Goal: Task Accomplishment & Management: Manage account settings

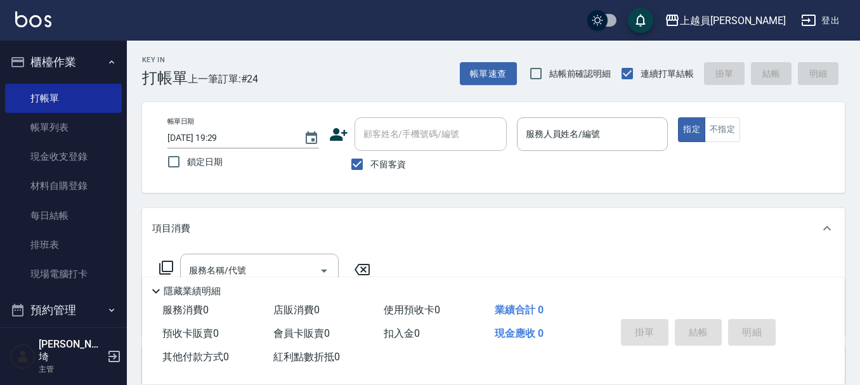
scroll to position [190, 0]
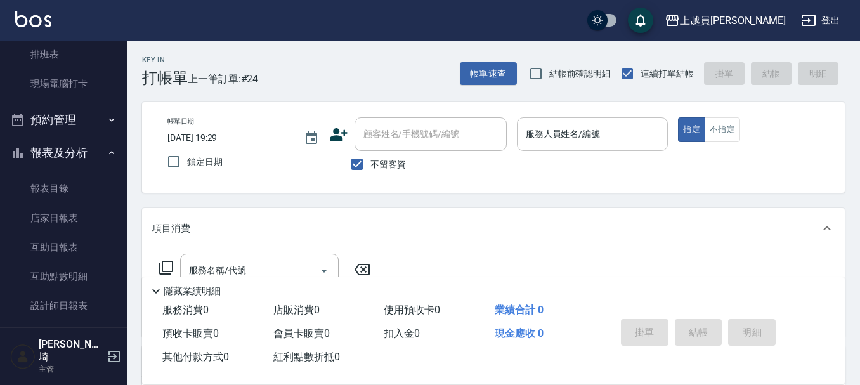
click at [604, 127] on input "服務人員姓名/編號" at bounding box center [593, 134] width 140 height 22
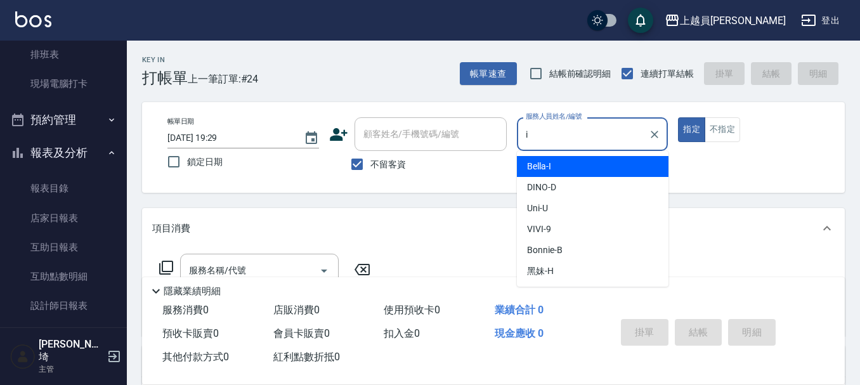
type input "Bella-I"
type button "true"
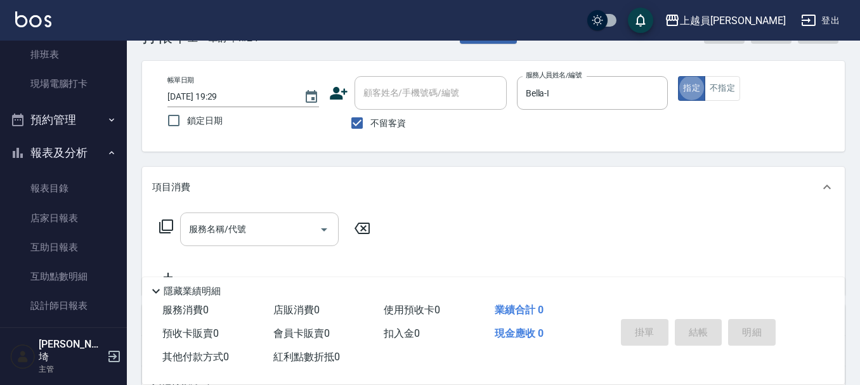
scroll to position [63, 0]
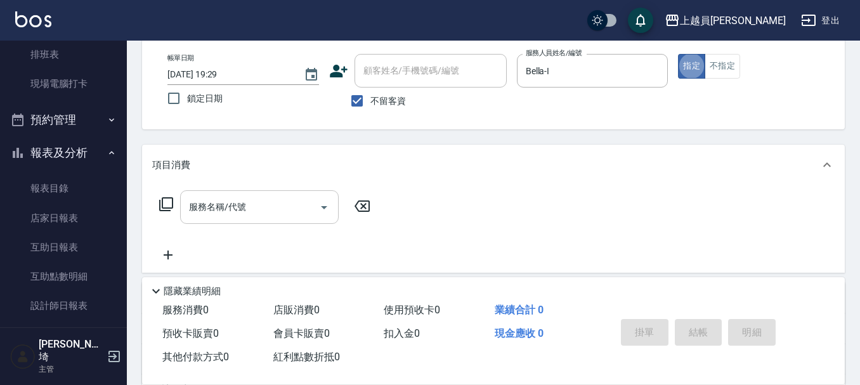
click at [247, 200] on input "服務名稱/代號" at bounding box center [250, 207] width 128 height 22
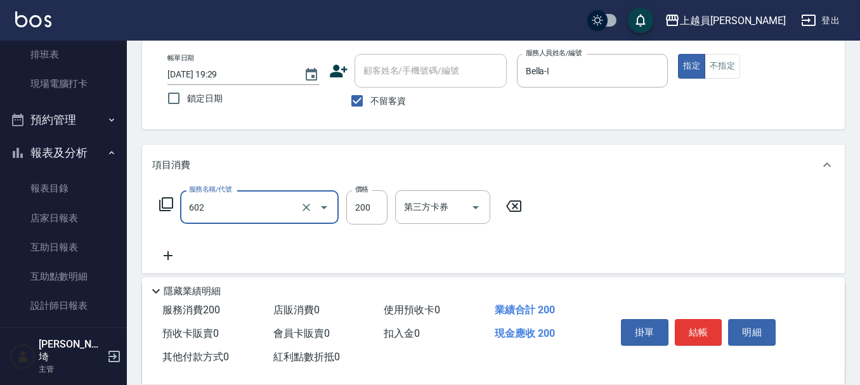
type input "一般洗髮(602)"
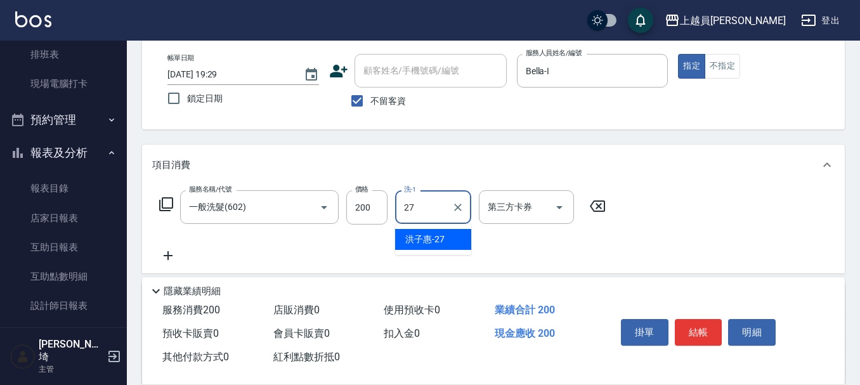
type input "[PERSON_NAME]-27"
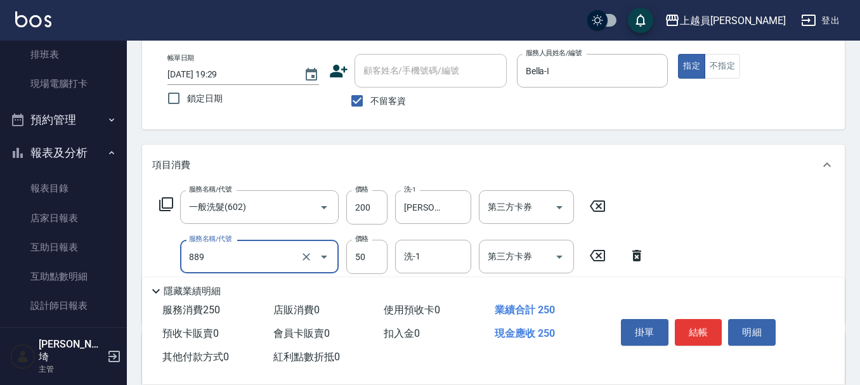
type input "精油(889)"
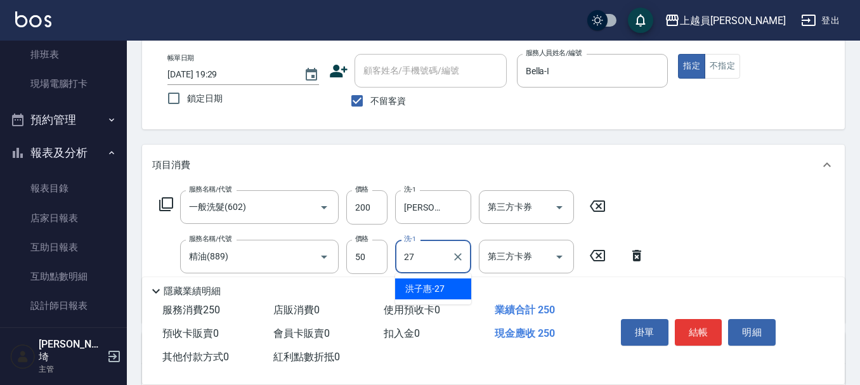
type input "[PERSON_NAME]-27"
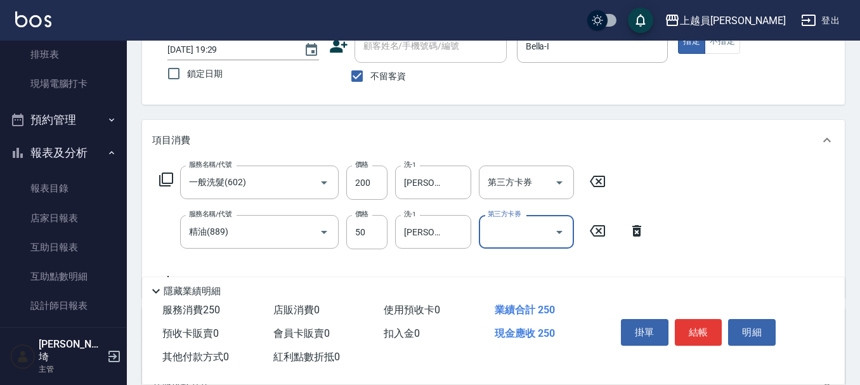
scroll to position [127, 0]
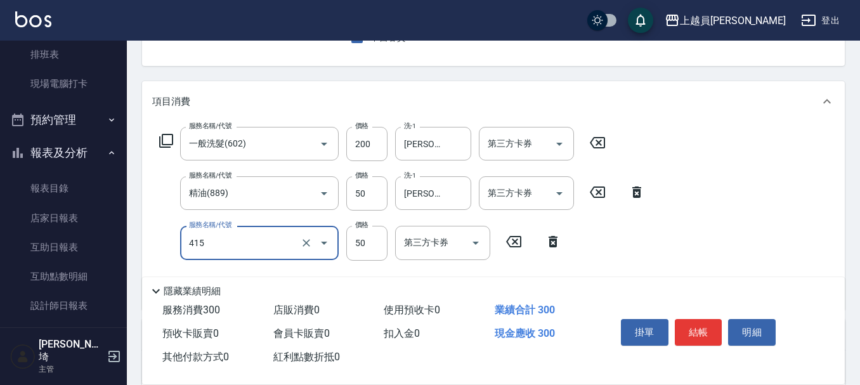
type input "瞬間保養(415)"
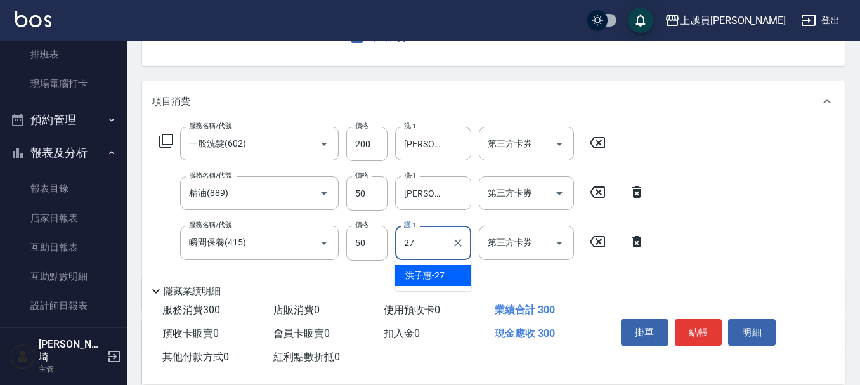
type input "[PERSON_NAME]-27"
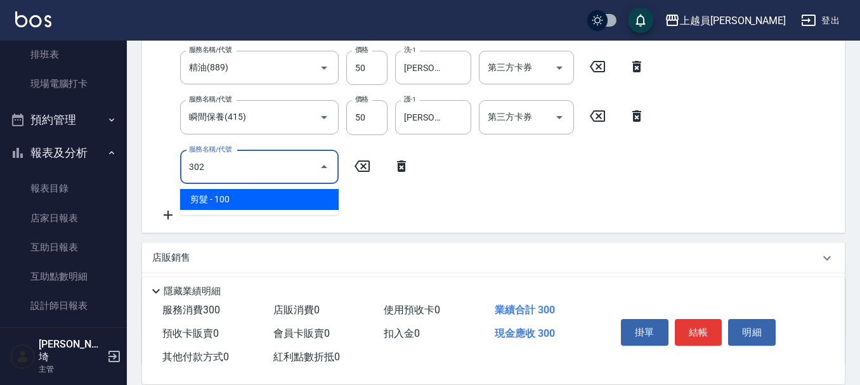
scroll to position [254, 0]
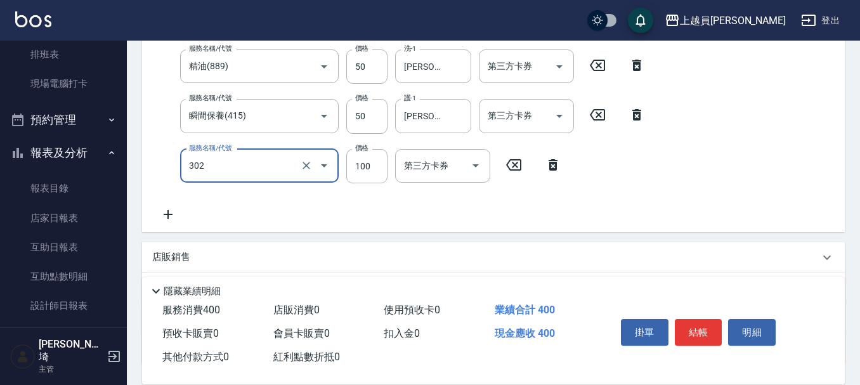
type input "剪髮(302)"
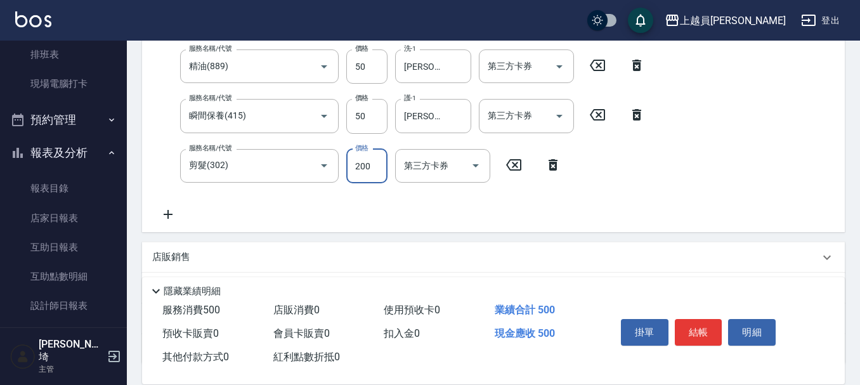
type input "200"
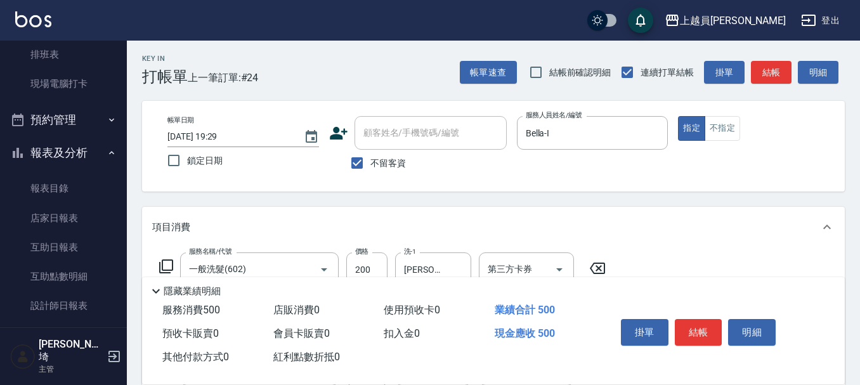
scroll to position [0, 0]
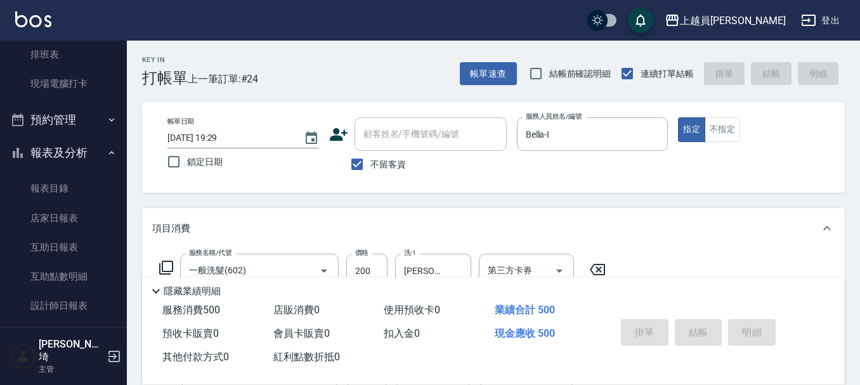
type input "[DATE] 20:07"
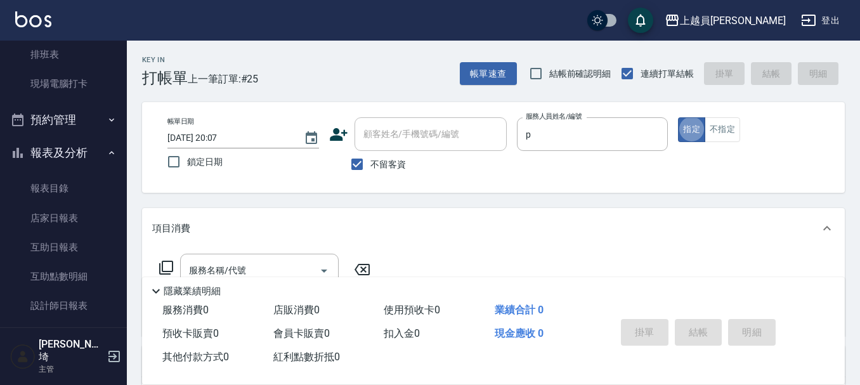
type input "[PERSON_NAME]-P"
click at [728, 138] on button "不指定" at bounding box center [723, 129] width 36 height 25
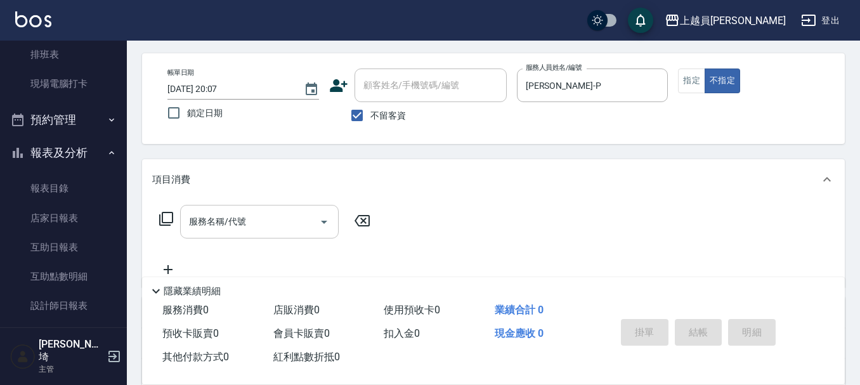
scroll to position [63, 0]
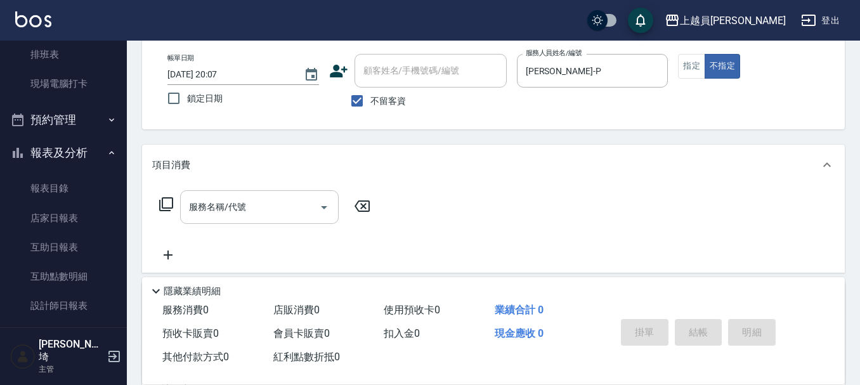
click at [270, 214] on input "服務名稱/代號" at bounding box center [250, 207] width 128 height 22
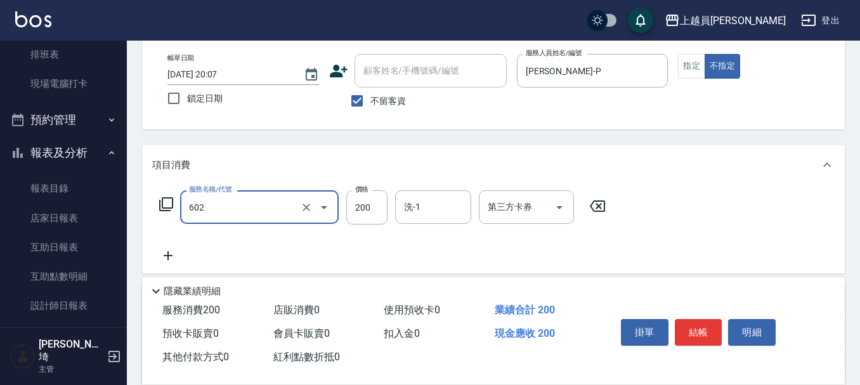
type input "一般洗髮(602)"
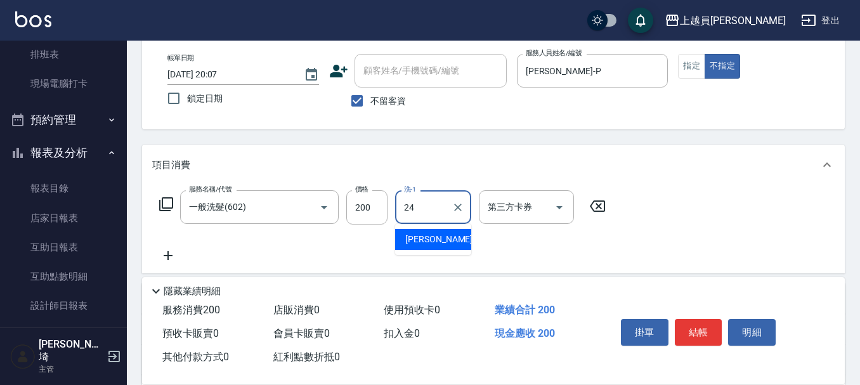
type input "[PERSON_NAME]-24"
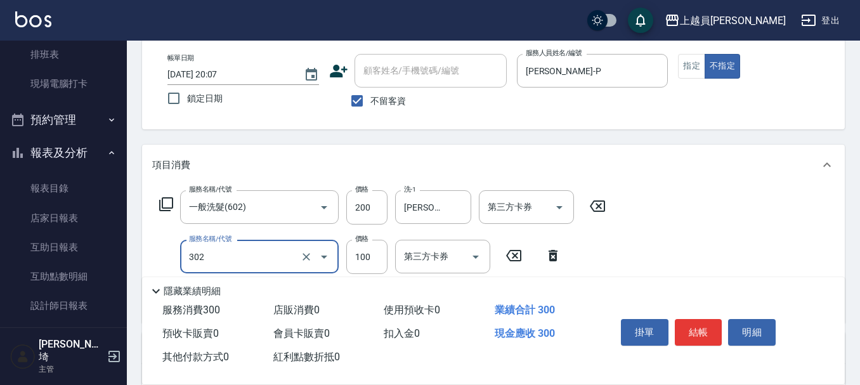
type input "剪髮(302)"
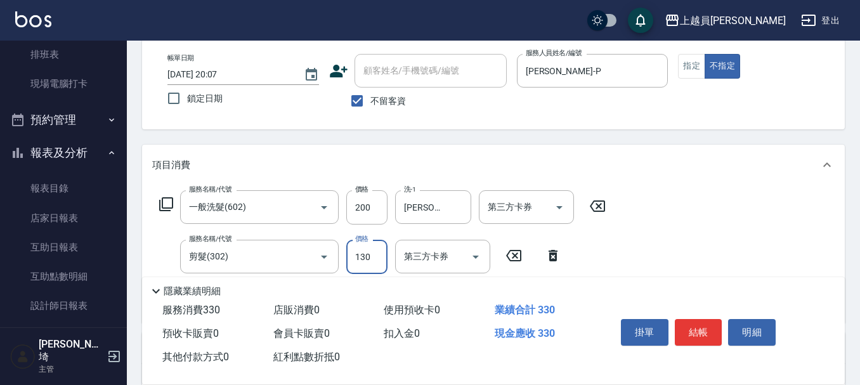
type input "130"
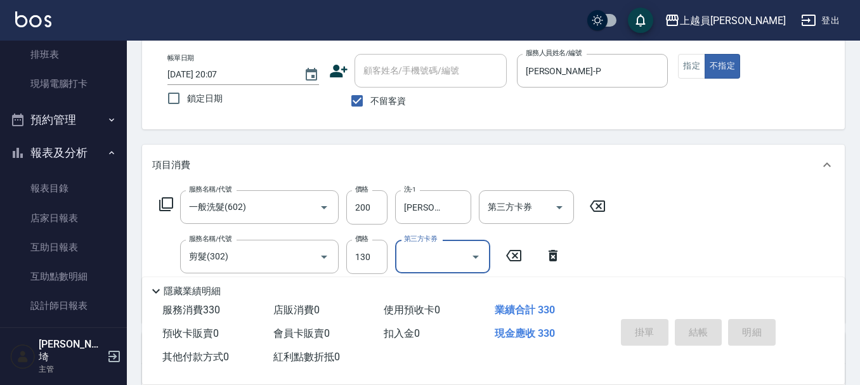
type input "[DATE] 20:08"
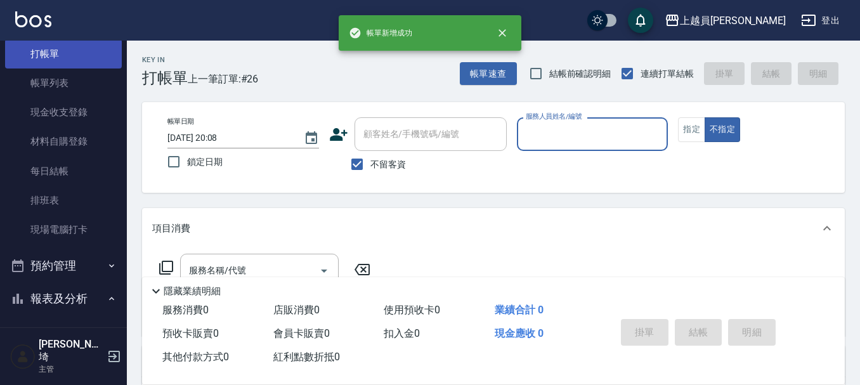
scroll to position [0, 0]
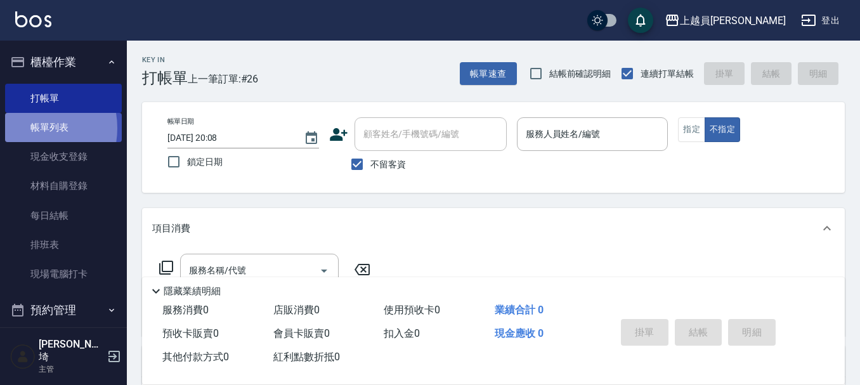
click at [26, 128] on link "帳單列表" at bounding box center [63, 127] width 117 height 29
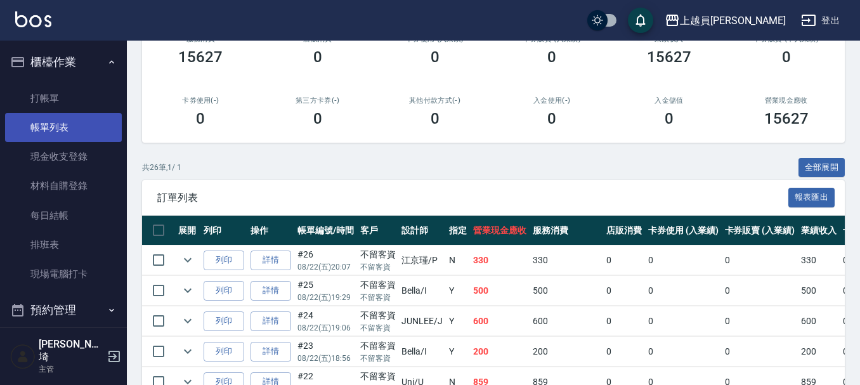
scroll to position [63, 0]
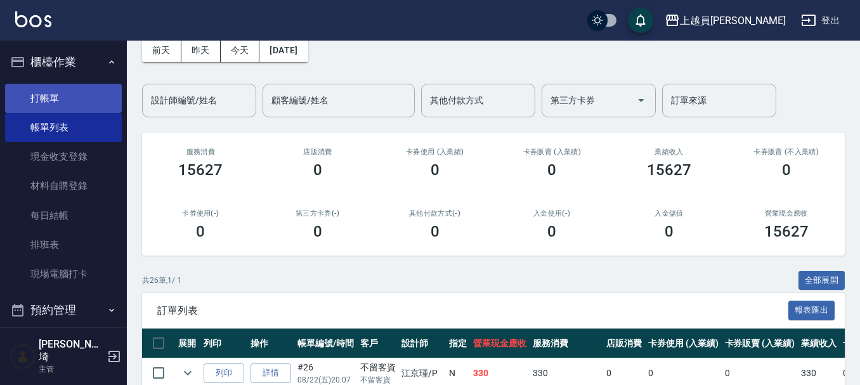
click at [65, 96] on link "打帳單" at bounding box center [63, 98] width 117 height 29
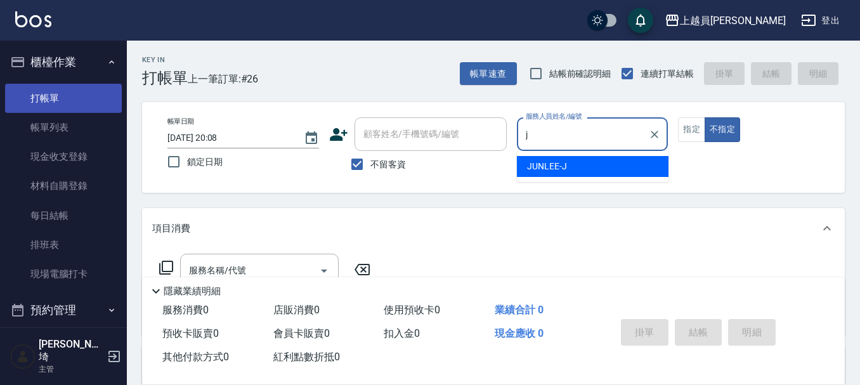
type input "[PERSON_NAME]"
type button "false"
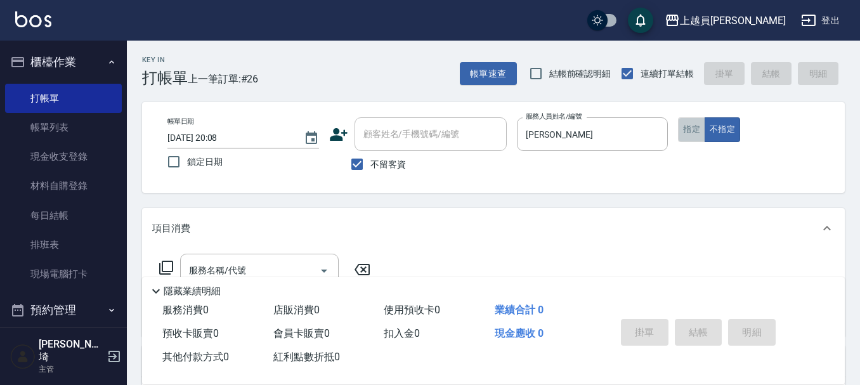
click at [686, 132] on button "指定" at bounding box center [691, 129] width 27 height 25
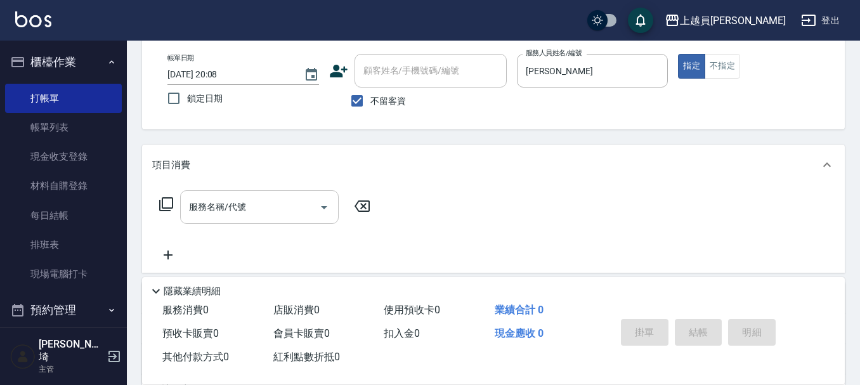
click at [268, 201] on input "服務名稱/代號" at bounding box center [250, 207] width 128 height 22
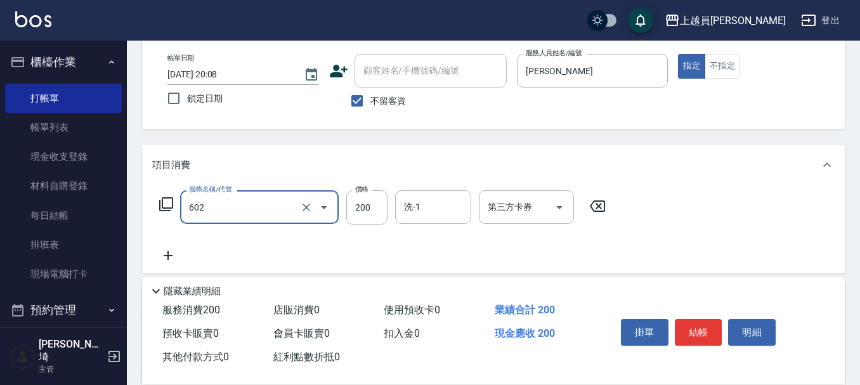
type input "一般洗髮(602)"
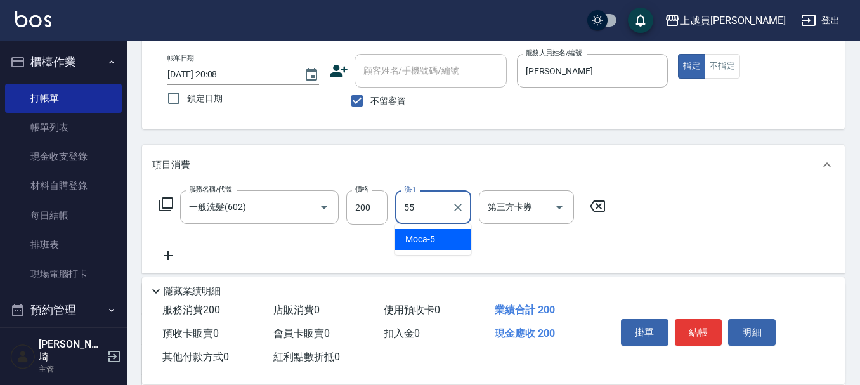
type input "妞妞-55"
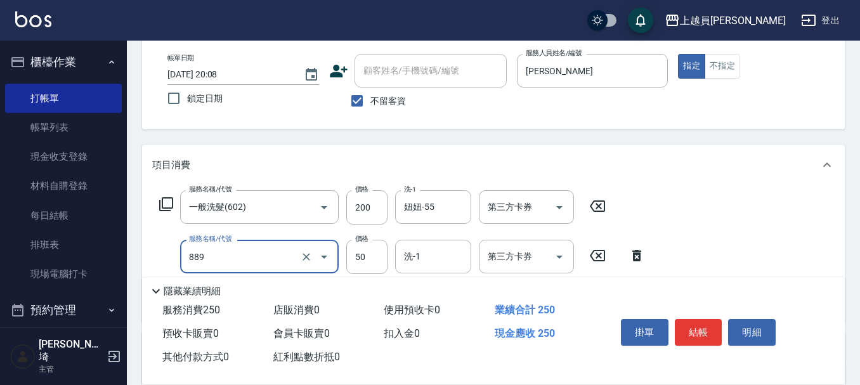
type input "精油(889)"
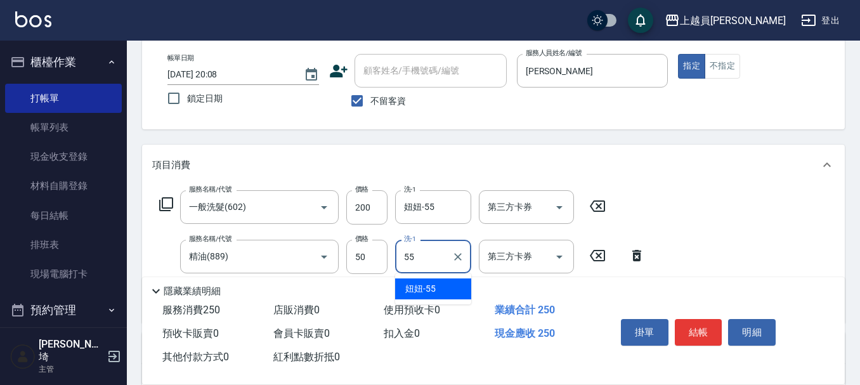
type input "妞妞-55"
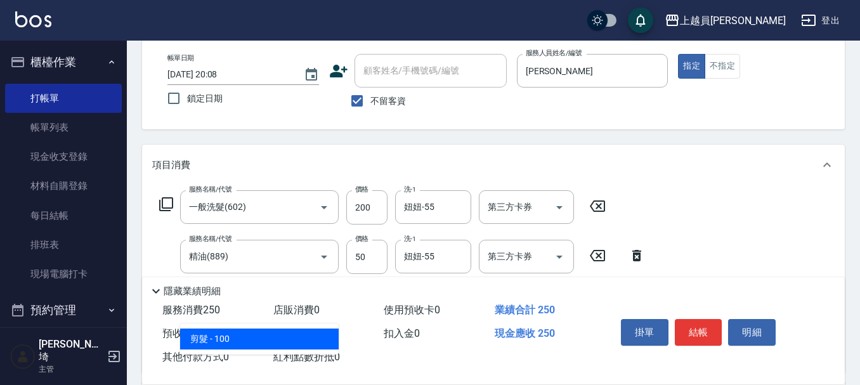
type input "剪髮(302)"
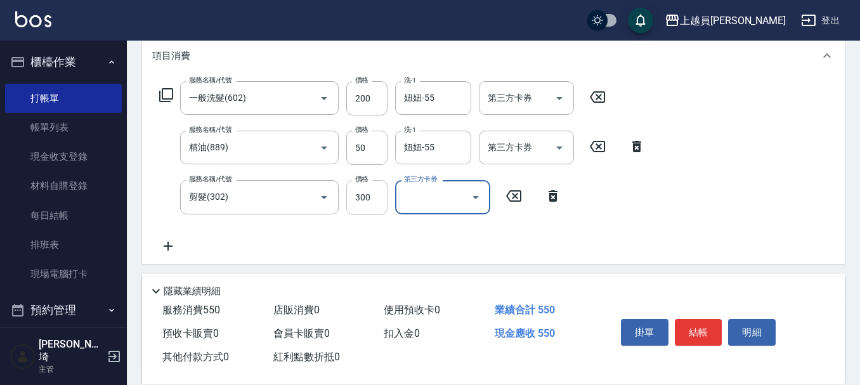
scroll to position [190, 0]
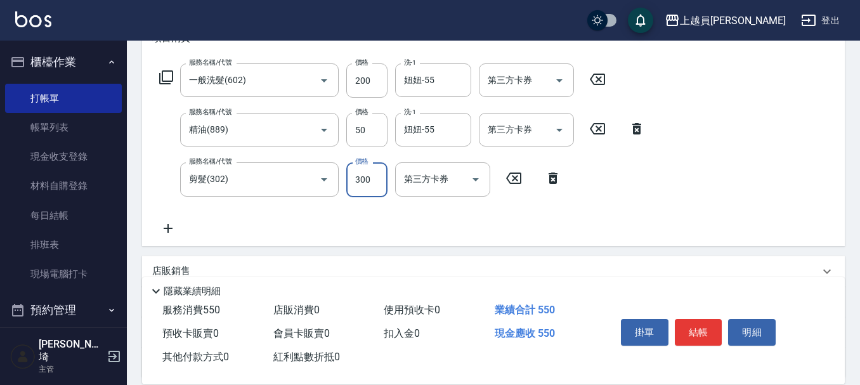
click at [375, 181] on input "300" at bounding box center [366, 179] width 41 height 34
type input "250"
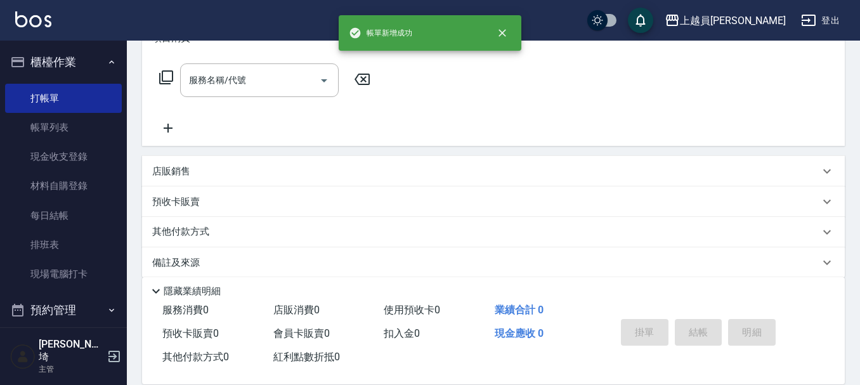
scroll to position [0, 0]
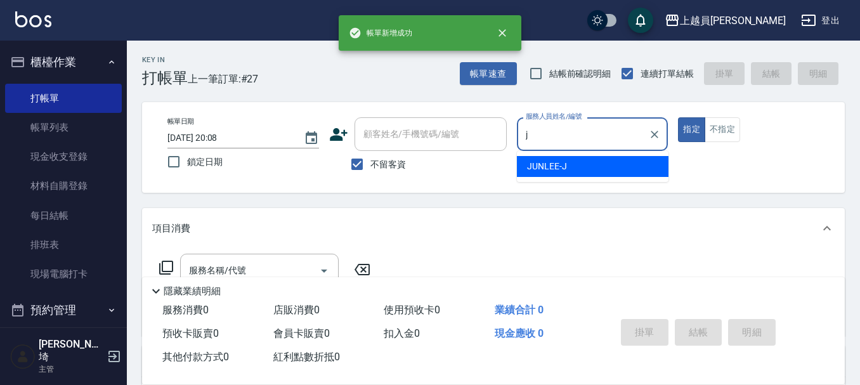
type input "[PERSON_NAME]"
type button "true"
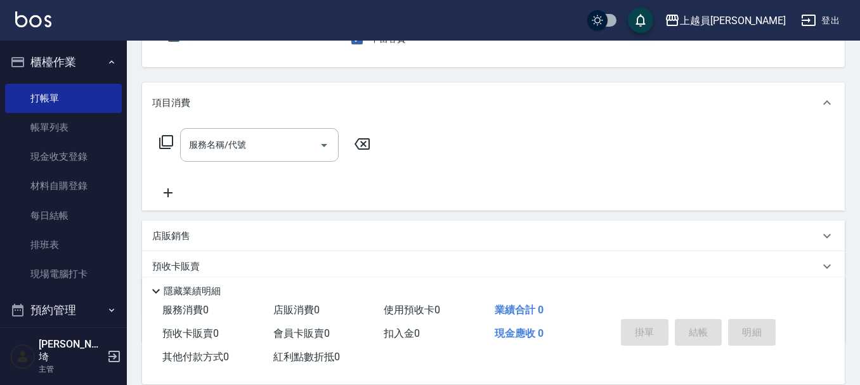
scroll to position [127, 0]
click at [261, 147] on input "服務名稱/代號" at bounding box center [250, 144] width 128 height 22
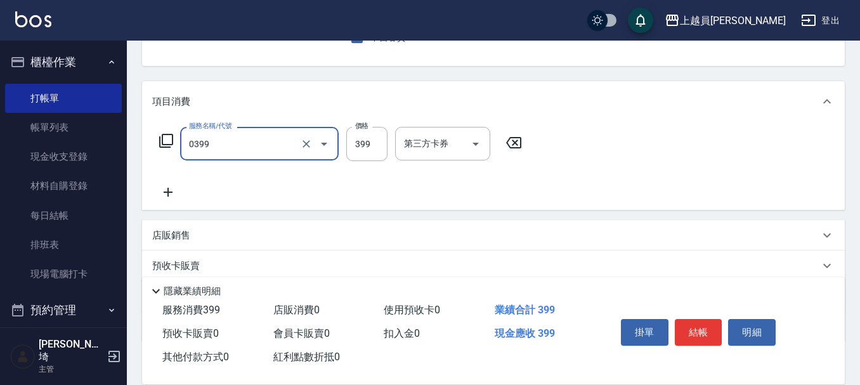
type input "海鹽SPA(0399)"
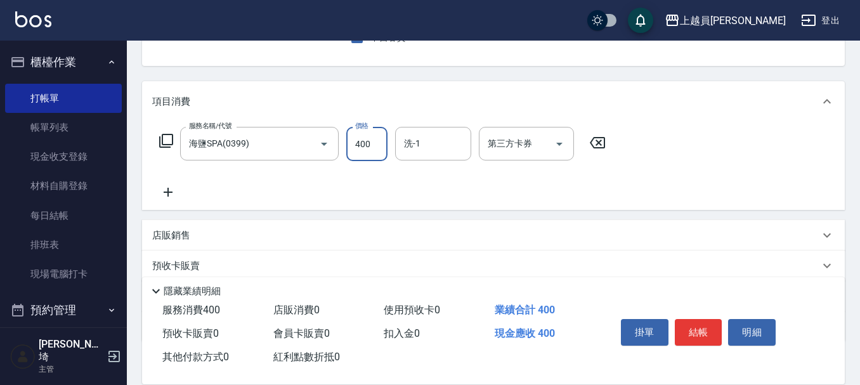
type input "400"
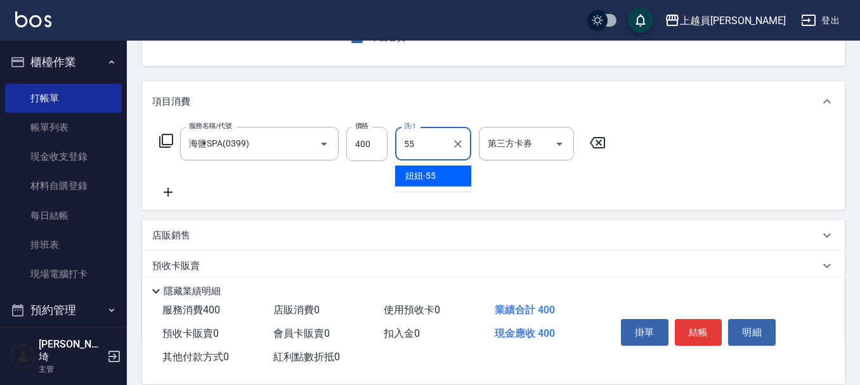
type input "妞妞-55"
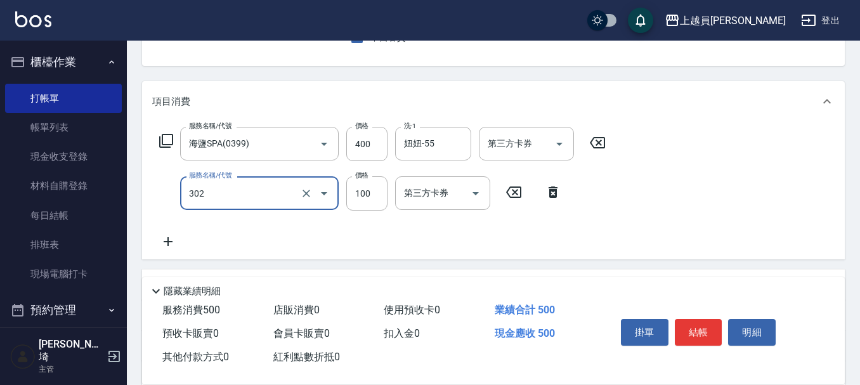
type input "剪髮(302)"
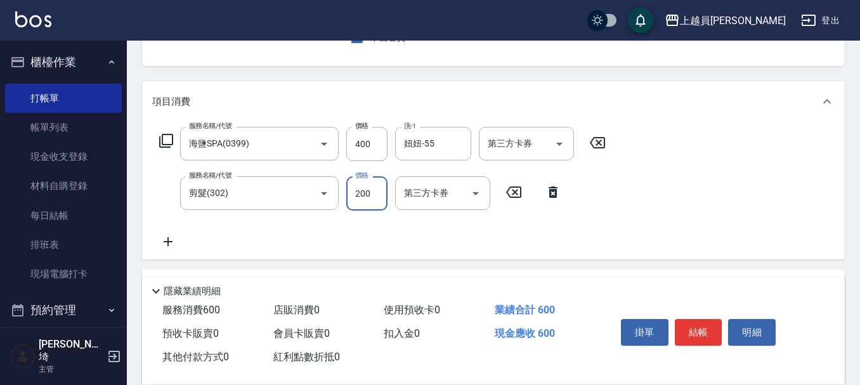
type input "200"
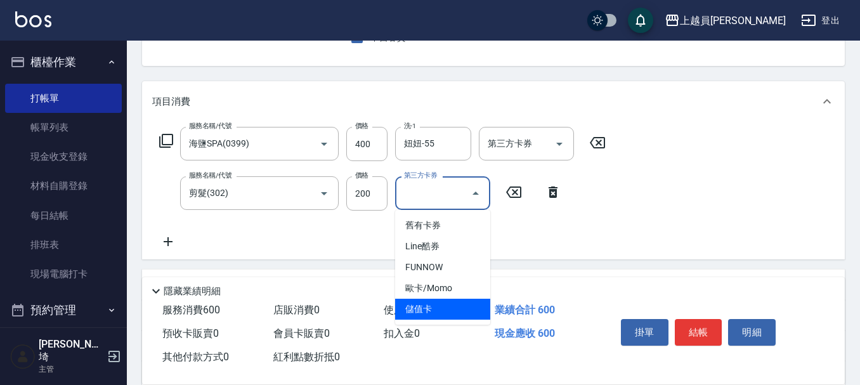
type input "儲值卡"
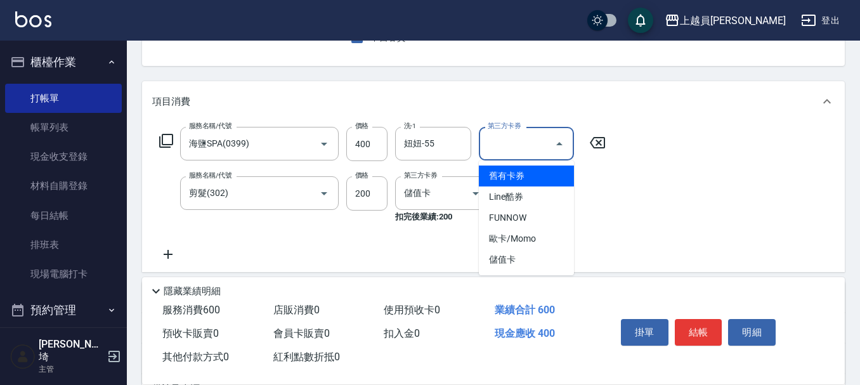
click at [533, 145] on input "第三方卡券" at bounding box center [517, 144] width 65 height 22
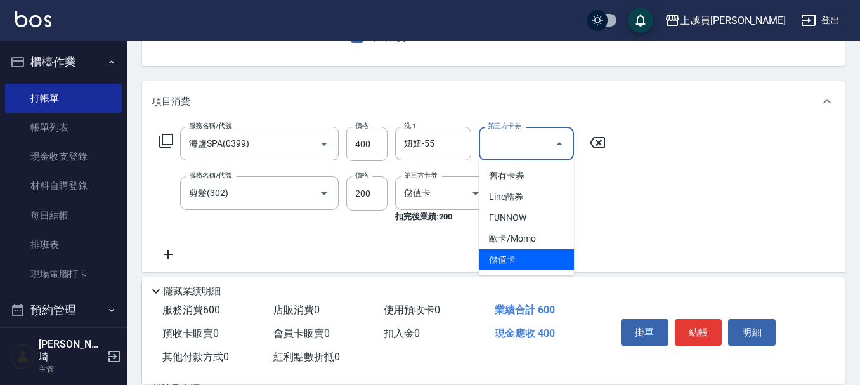
click at [532, 268] on span "儲值卡" at bounding box center [526, 259] width 95 height 21
type input "儲值卡"
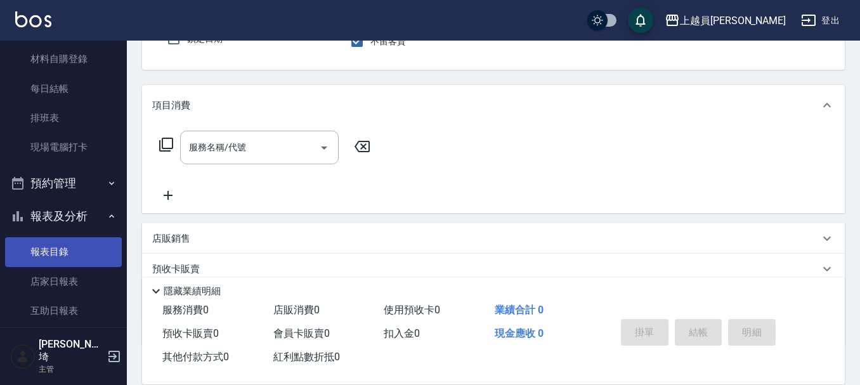
scroll to position [190, 0]
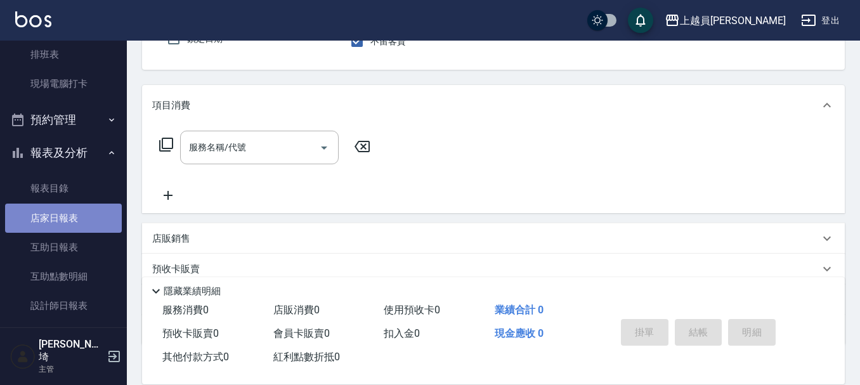
click at [70, 224] on link "店家日報表" at bounding box center [63, 218] width 117 height 29
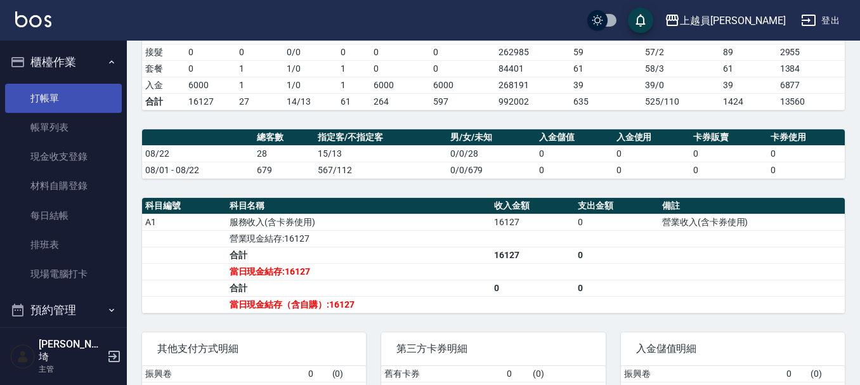
scroll to position [254, 0]
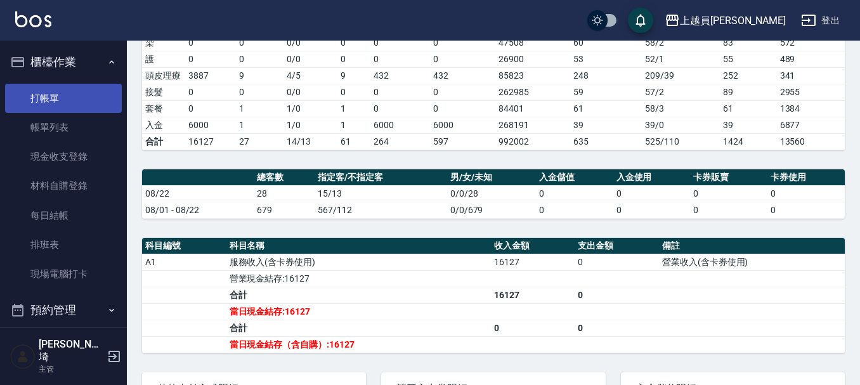
click at [77, 100] on link "打帳單" at bounding box center [63, 98] width 117 height 29
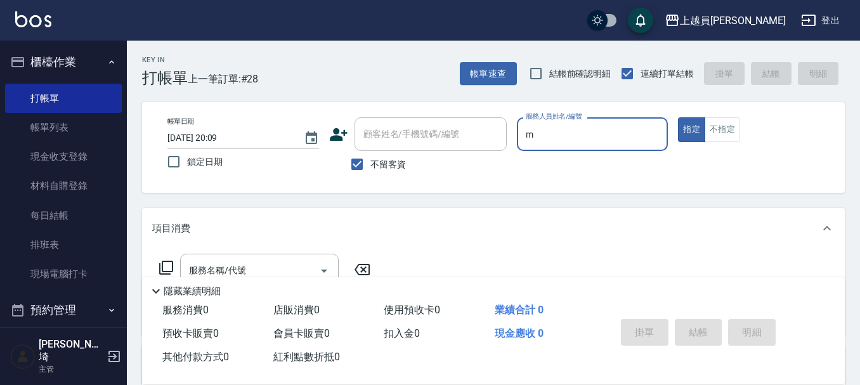
type input "M-M"
type button "true"
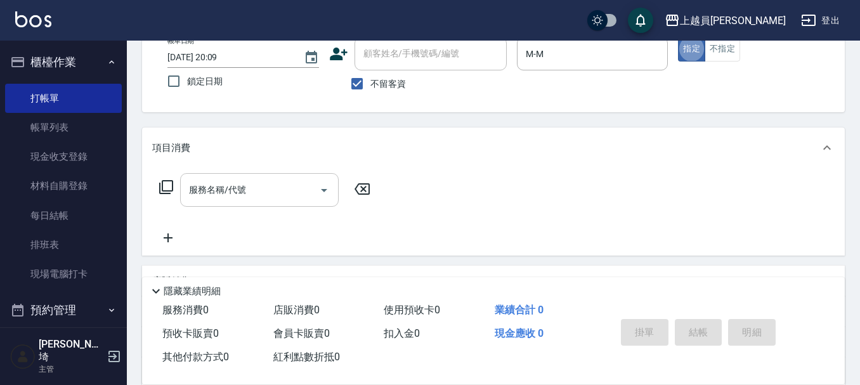
scroll to position [127, 0]
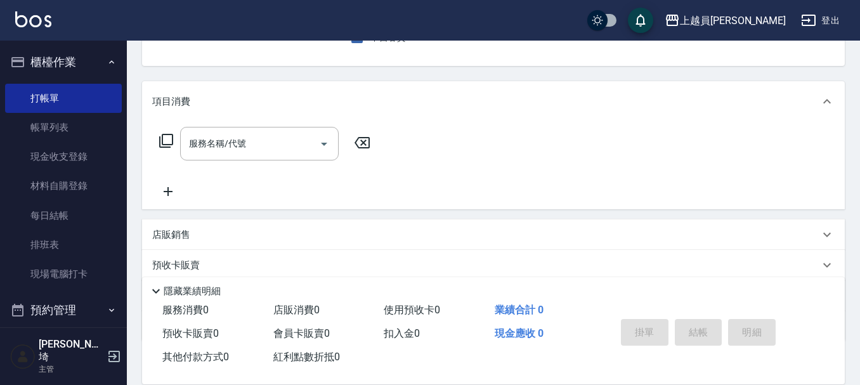
click at [261, 230] on div "店販銷售" at bounding box center [485, 234] width 667 height 13
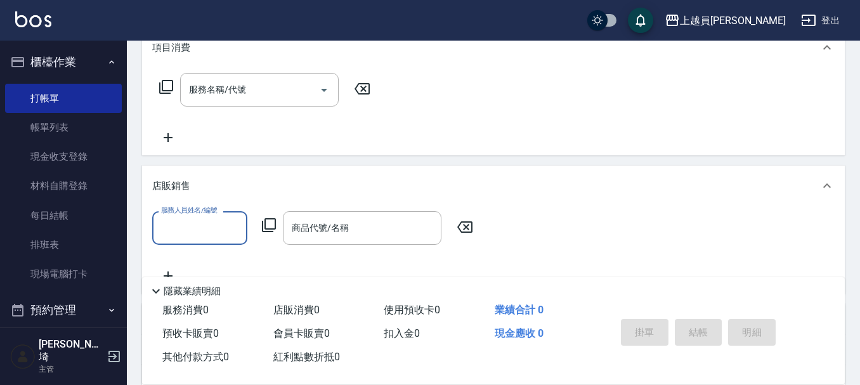
scroll to position [254, 0]
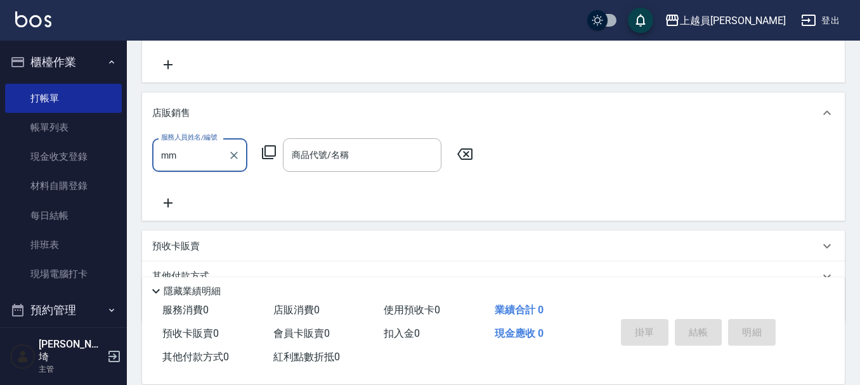
type input "mm"
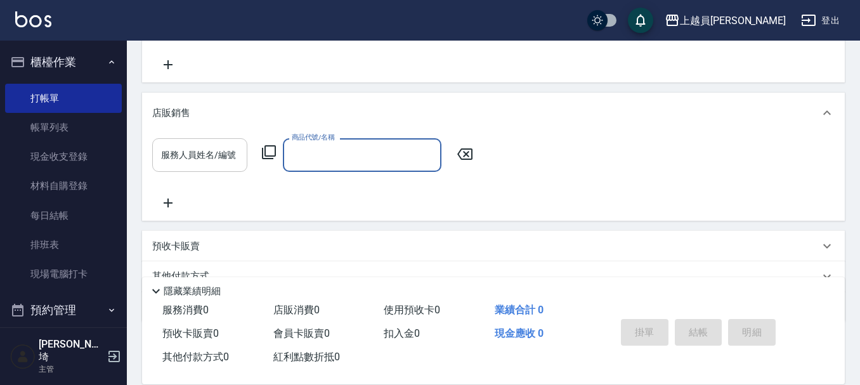
click at [222, 150] on input "服務人員姓名/編號" at bounding box center [200, 155] width 84 height 22
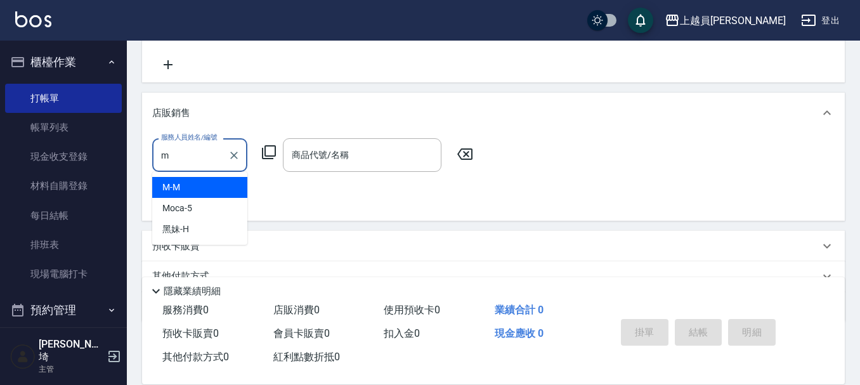
type input "M-M"
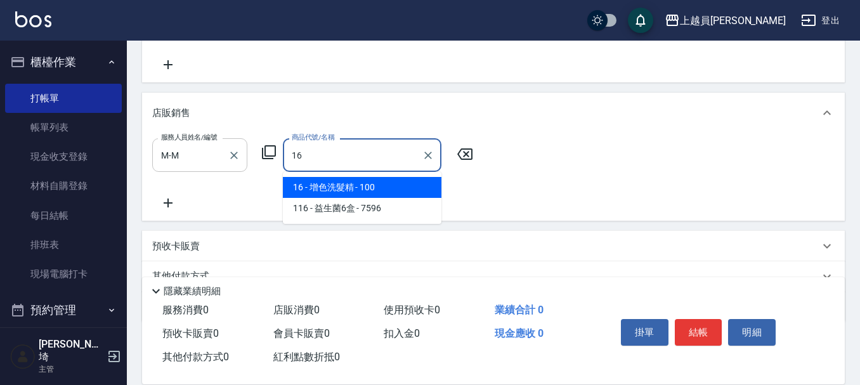
type input "增色洗髮精"
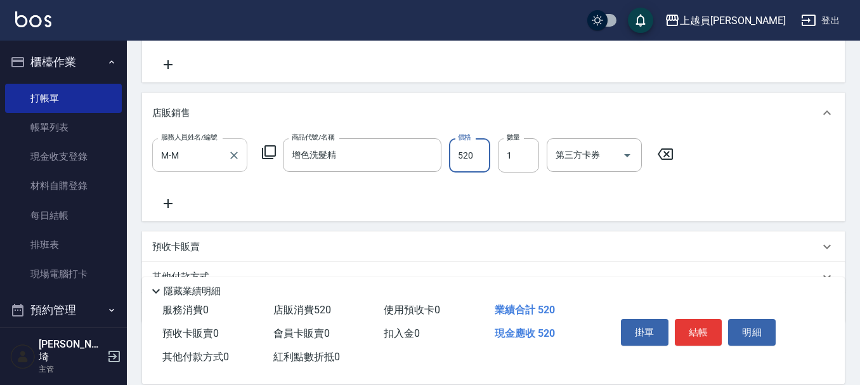
type input "520"
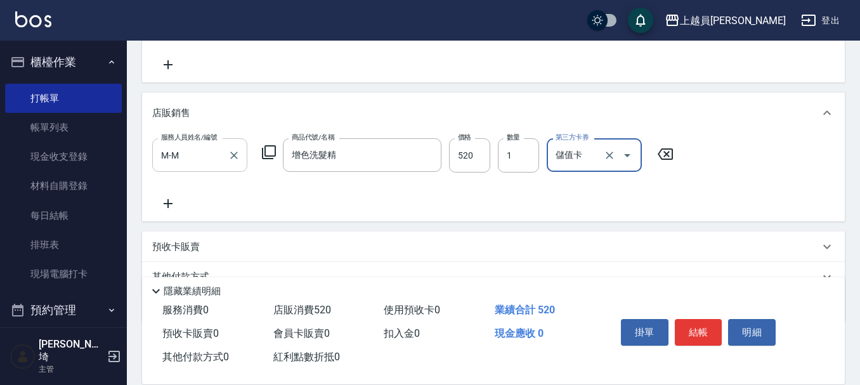
type input "儲值卡"
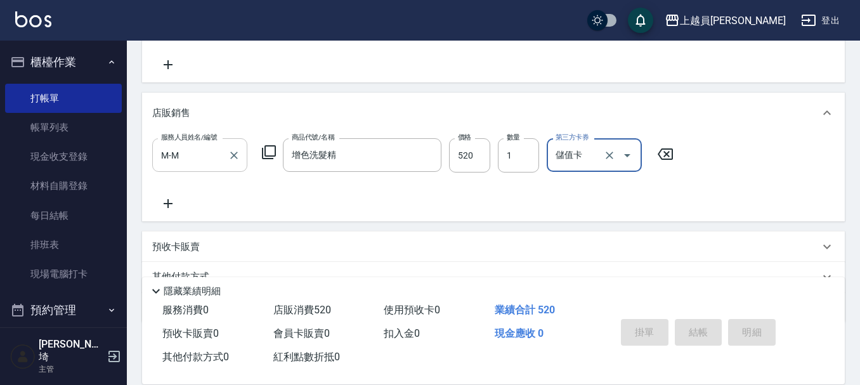
type input "[DATE] 20:10"
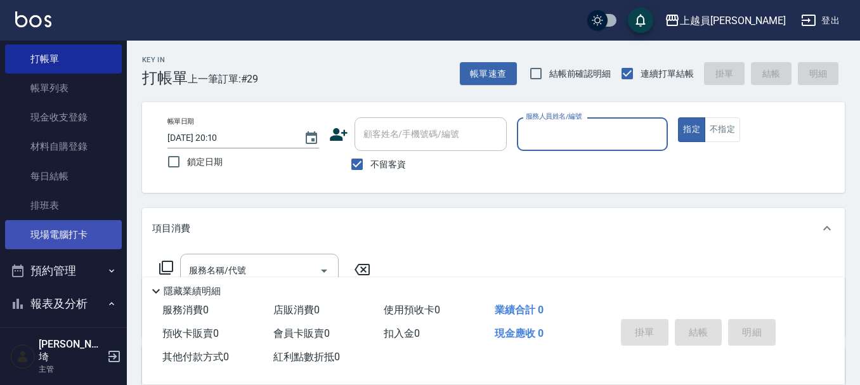
scroll to position [127, 0]
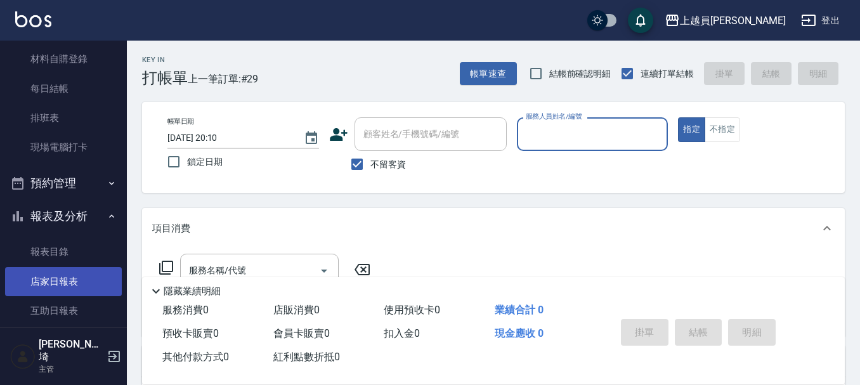
click at [61, 278] on link "店家日報表" at bounding box center [63, 281] width 117 height 29
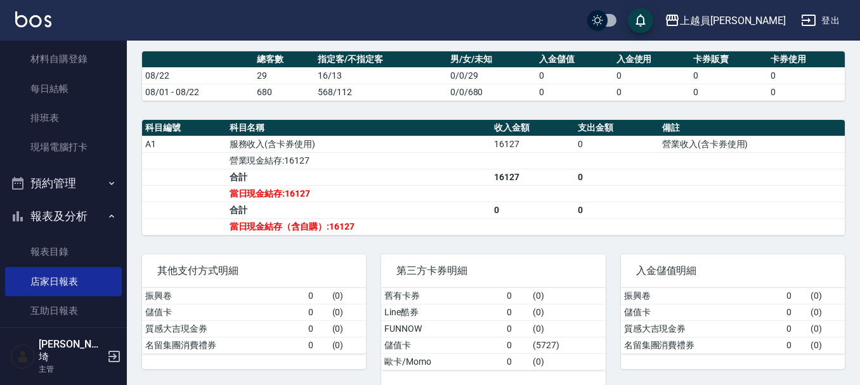
scroll to position [381, 0]
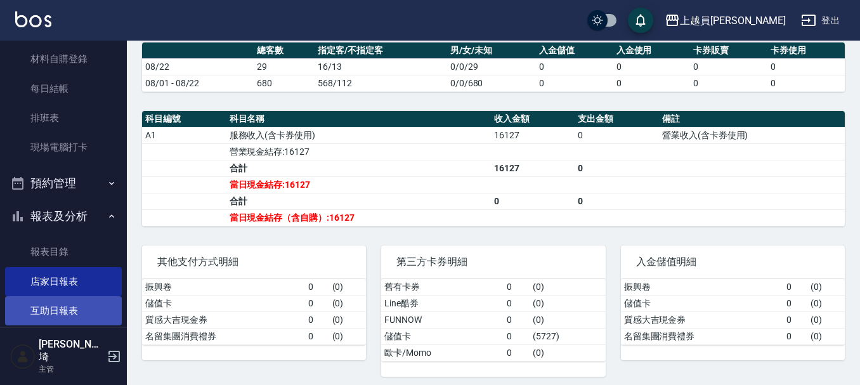
click at [63, 310] on link "互助日報表" at bounding box center [63, 310] width 117 height 29
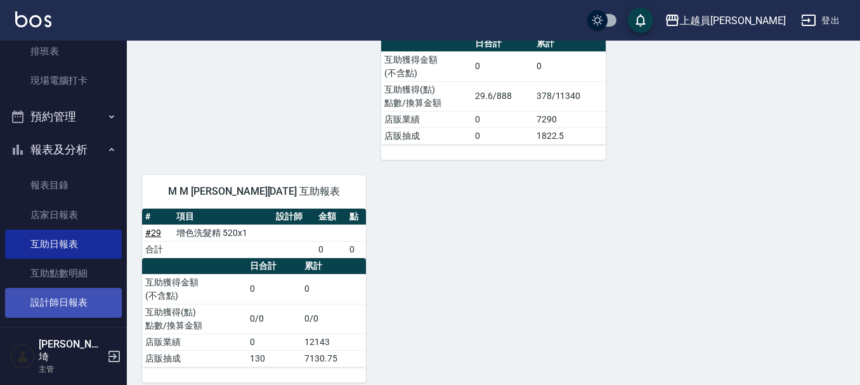
scroll to position [254, 0]
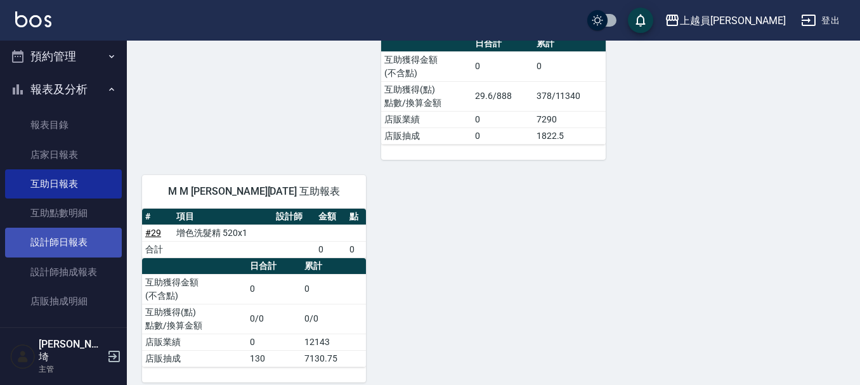
click at [67, 244] on link "設計師日報表" at bounding box center [63, 242] width 117 height 29
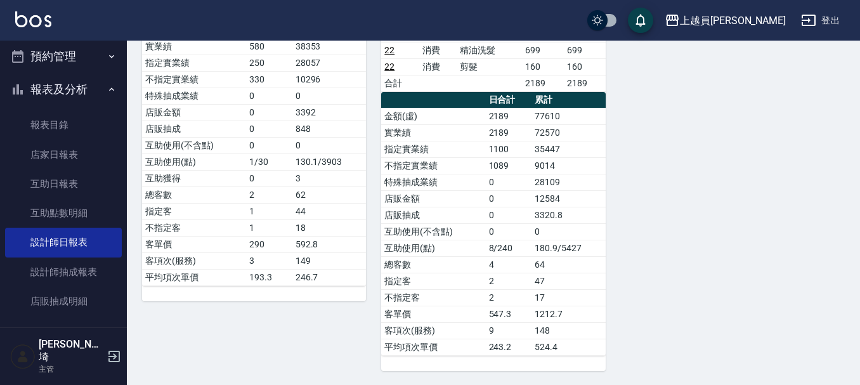
scroll to position [1071, 0]
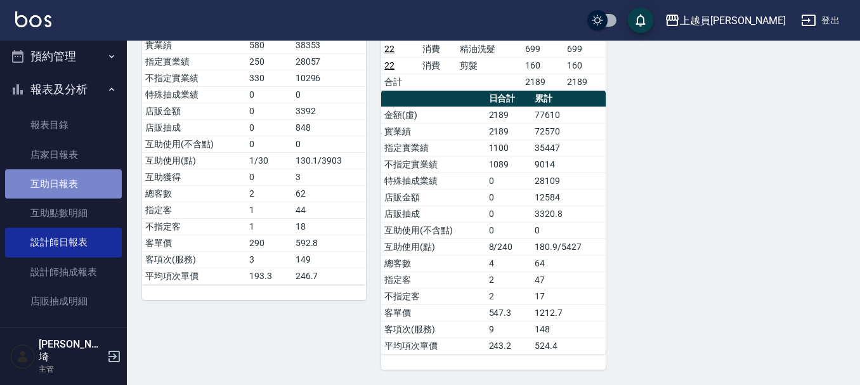
click at [77, 178] on link "互助日報表" at bounding box center [63, 183] width 117 height 29
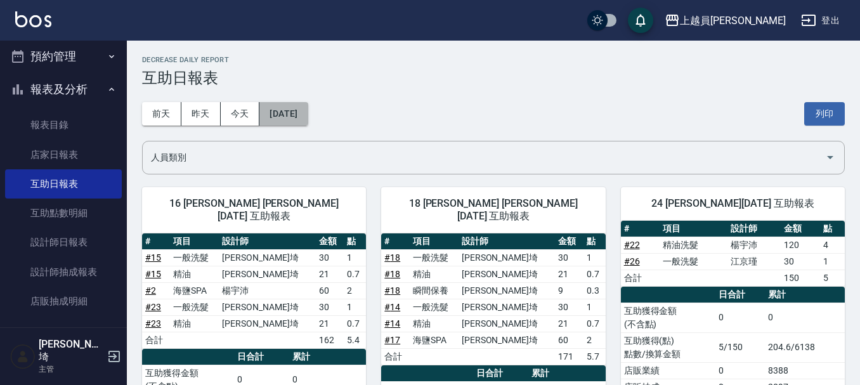
click at [284, 108] on button "[DATE]" at bounding box center [283, 113] width 48 height 23
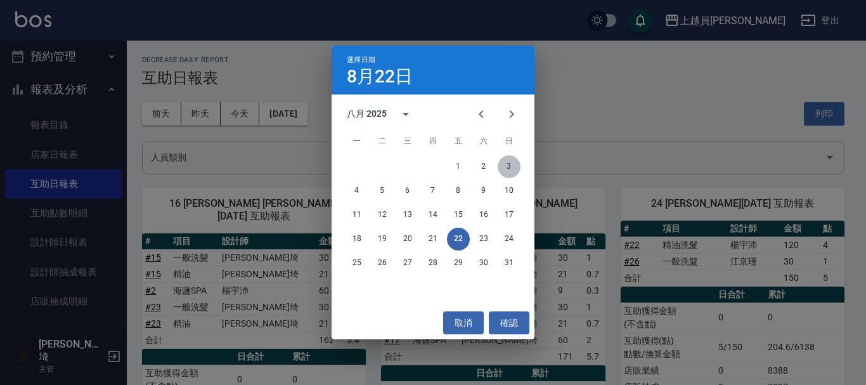
click at [507, 158] on button "3" at bounding box center [509, 166] width 23 height 23
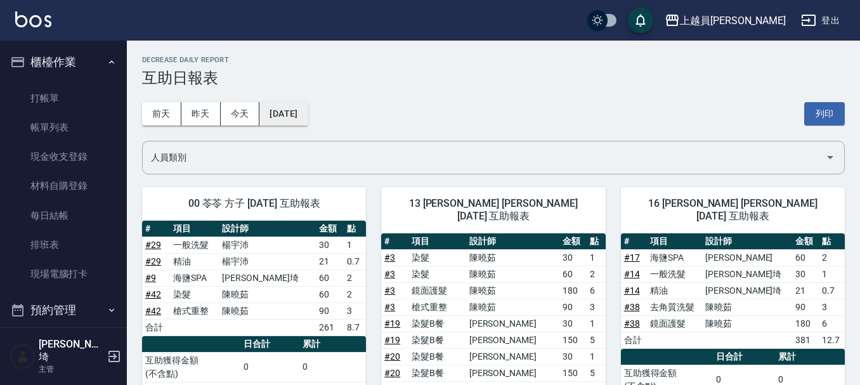
click at [308, 114] on button "[DATE]" at bounding box center [283, 113] width 48 height 23
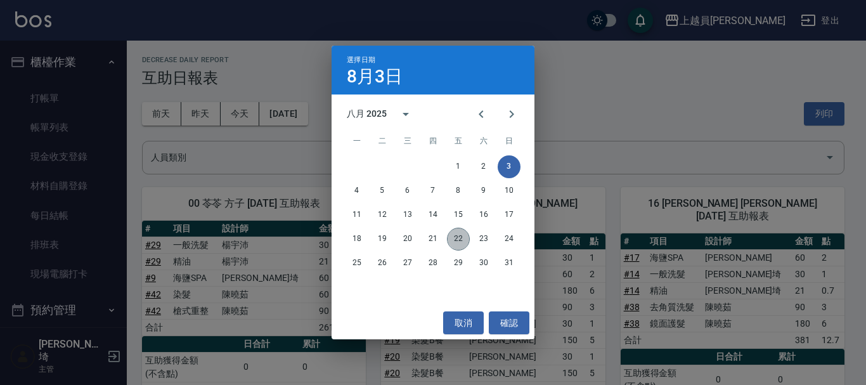
click at [454, 235] on button "22" at bounding box center [458, 239] width 23 height 23
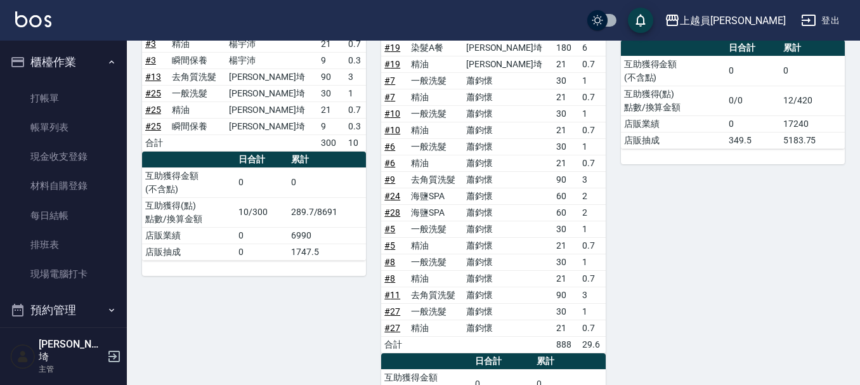
scroll to position [565, 0]
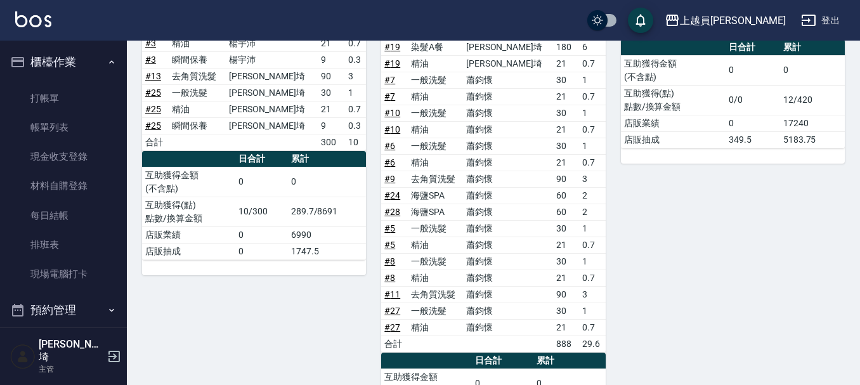
drag, startPoint x: 484, startPoint y: 85, endPoint x: 497, endPoint y: 84, distance: 12.7
click at [463, 88] on td "精油" at bounding box center [435, 96] width 55 height 16
